Goal: Use online tool/utility: Utilize a website feature to perform a specific function

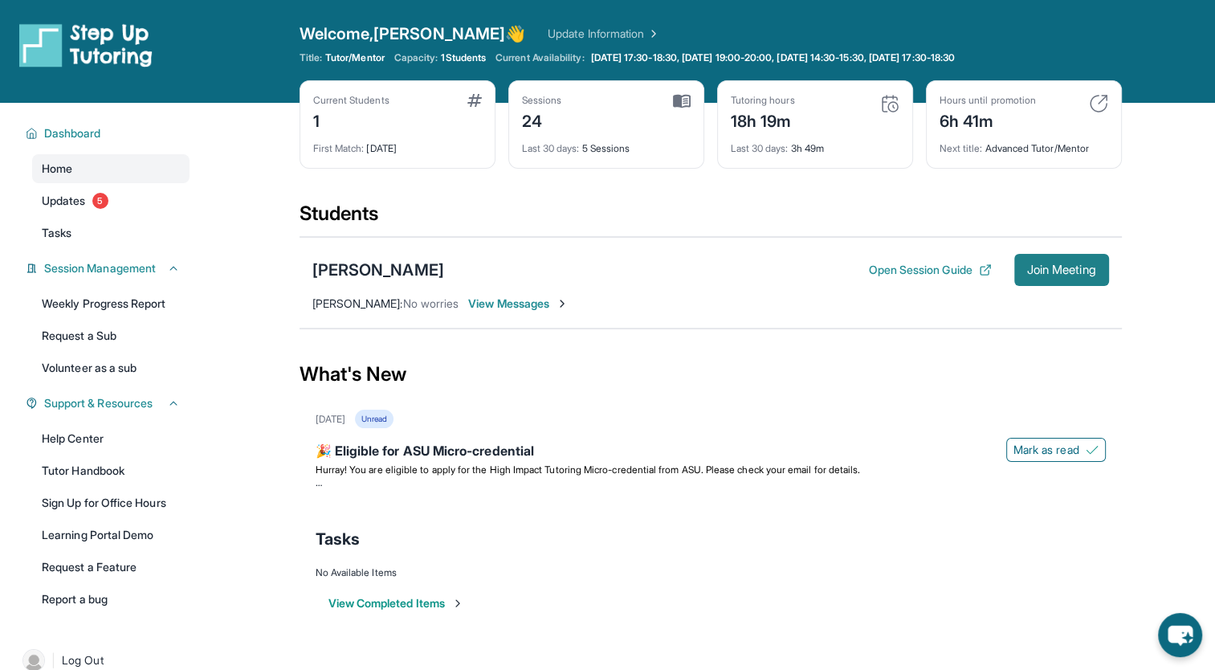
click at [1063, 266] on span "Join Meeting" at bounding box center [1061, 270] width 69 height 10
click at [1065, 260] on button "Join Meeting" at bounding box center [1061, 270] width 95 height 32
click at [1066, 265] on span "Join Meeting" at bounding box center [1061, 270] width 69 height 10
